Goal: Information Seeking & Learning: Learn about a topic

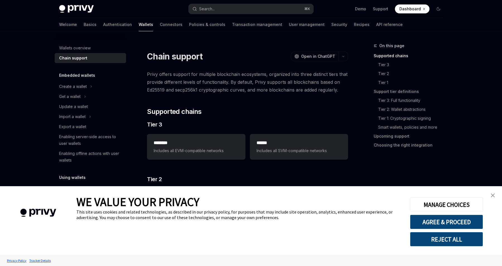
click at [492, 194] on img "close banner" at bounding box center [493, 195] width 4 height 4
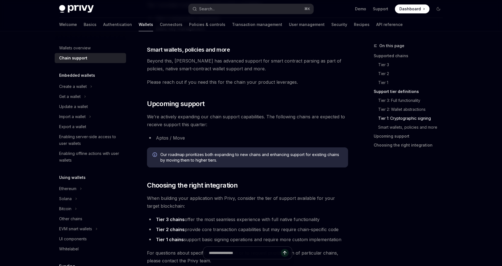
scroll to position [532, 0]
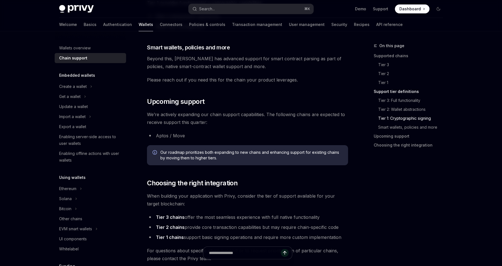
click at [168, 134] on li "Aptos / Move" at bounding box center [247, 136] width 201 height 8
click at [83, 86] on div "Create a wallet" at bounding box center [73, 86] width 28 height 7
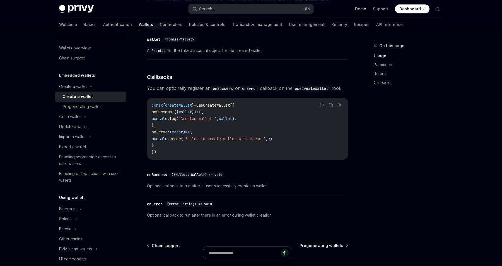
scroll to position [408, 0]
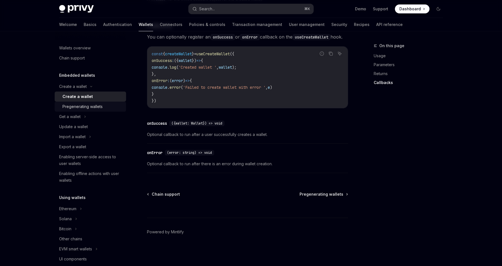
click at [91, 107] on div "Pregenerating wallets" at bounding box center [82, 106] width 40 height 7
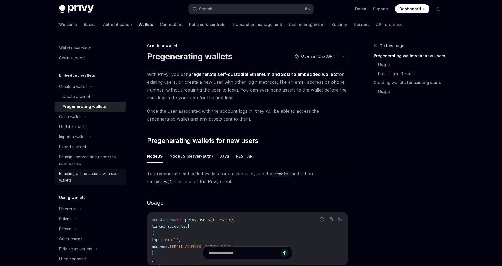
click at [105, 179] on div "Enabling offline actions with user wallets" at bounding box center [91, 176] width 64 height 13
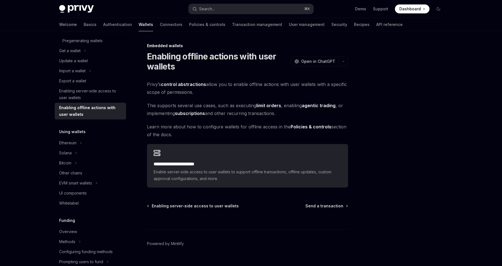
scroll to position [71, 0]
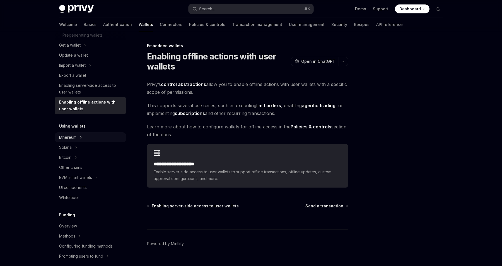
click at [85, 136] on div "Ethereum" at bounding box center [90, 137] width 71 height 10
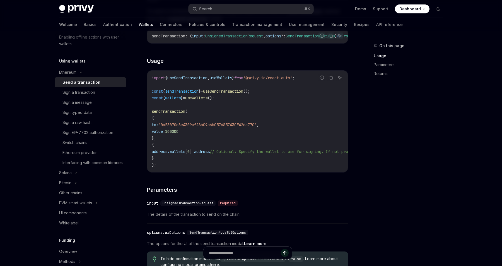
scroll to position [85, 0]
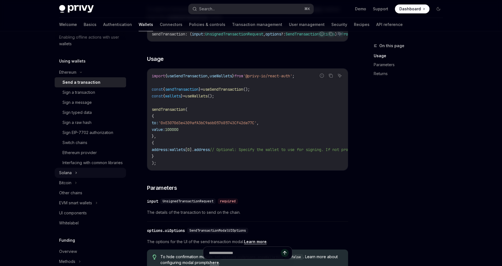
click at [81, 177] on div "Solana" at bounding box center [90, 173] width 71 height 10
type textarea "*"
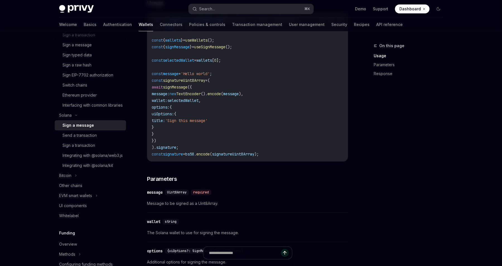
scroll to position [227, 0]
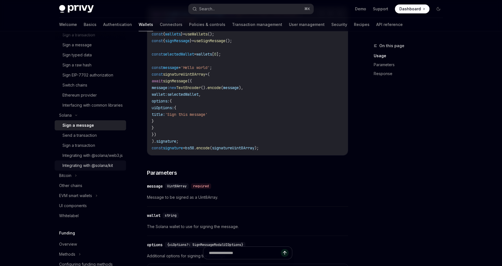
click at [81, 169] on div "Integrating with @solana/kit" at bounding box center [87, 165] width 50 height 7
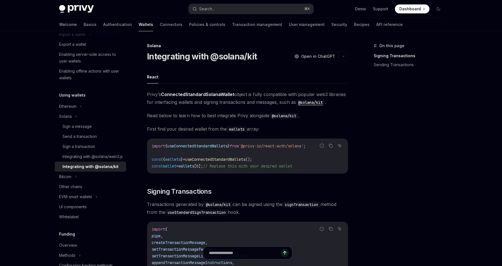
scroll to position [94, 0]
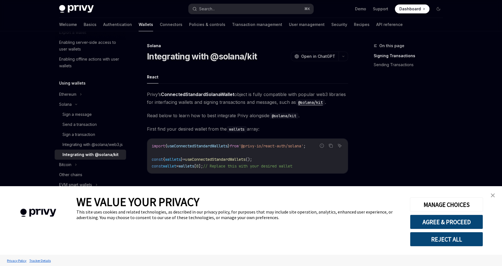
click at [493, 196] on img "close banner" at bounding box center [493, 195] width 4 height 4
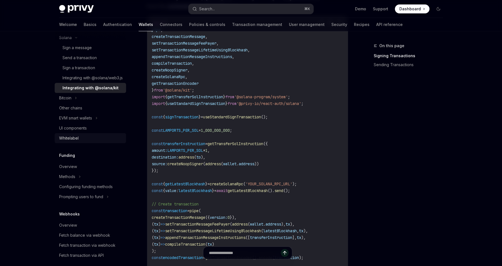
scroll to position [163, 0]
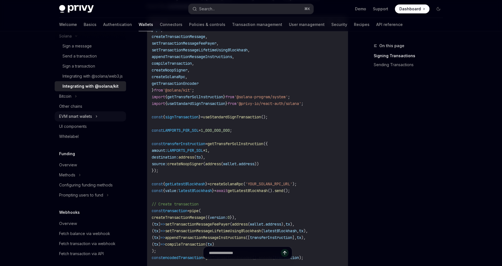
click at [97, 120] on icon at bounding box center [96, 116] width 2 height 7
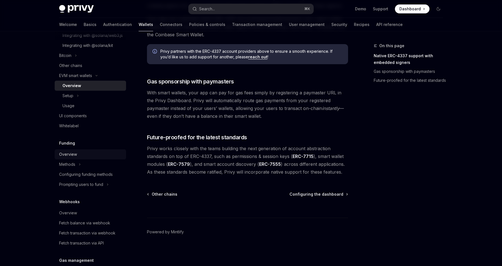
scroll to position [204, 0]
click at [80, 167] on icon at bounding box center [80, 163] width 2 height 7
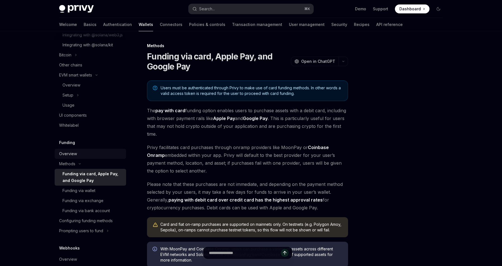
click at [79, 157] on div "Overview" at bounding box center [91, 153] width 64 height 7
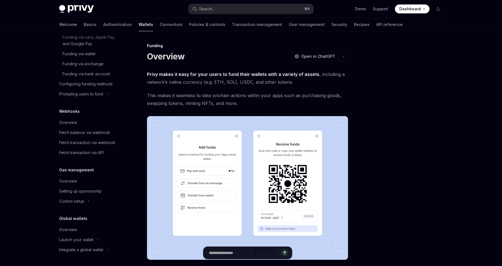
scroll to position [347, 0]
click at [72, 184] on div "Overview" at bounding box center [68, 181] width 18 height 7
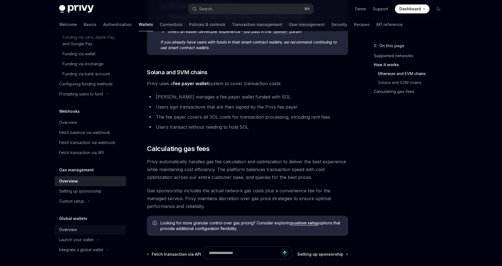
scroll to position [396, 0]
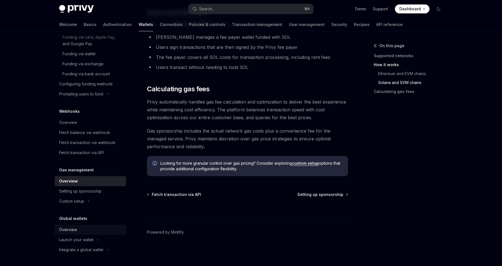
click at [79, 229] on div "Overview" at bounding box center [91, 229] width 64 height 7
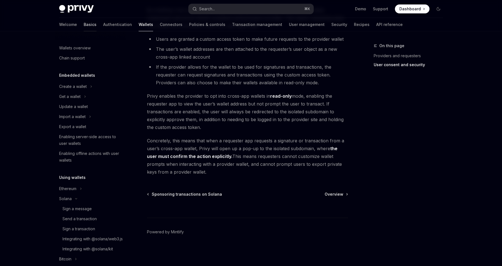
click at [84, 25] on link "Basics" at bounding box center [90, 24] width 13 height 13
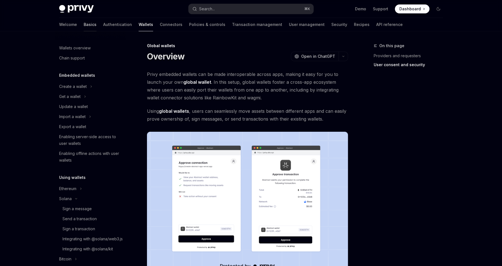
type textarea "*"
